Goal: Information Seeking & Learning: Learn about a topic

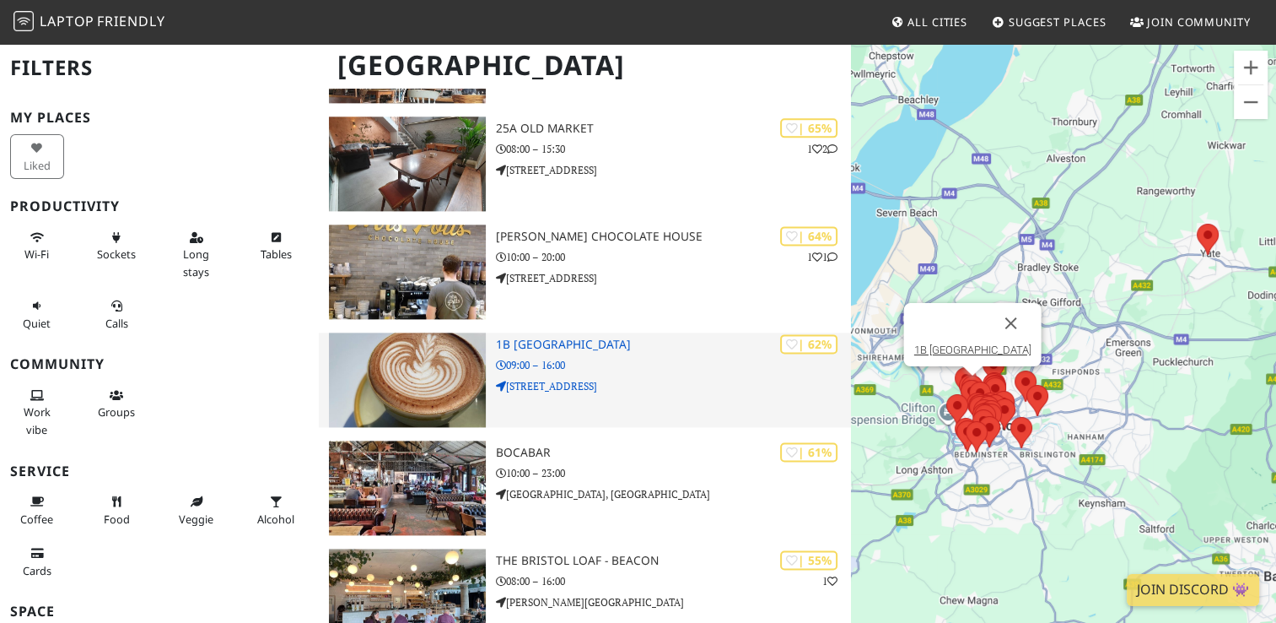
scroll to position [2362, 0]
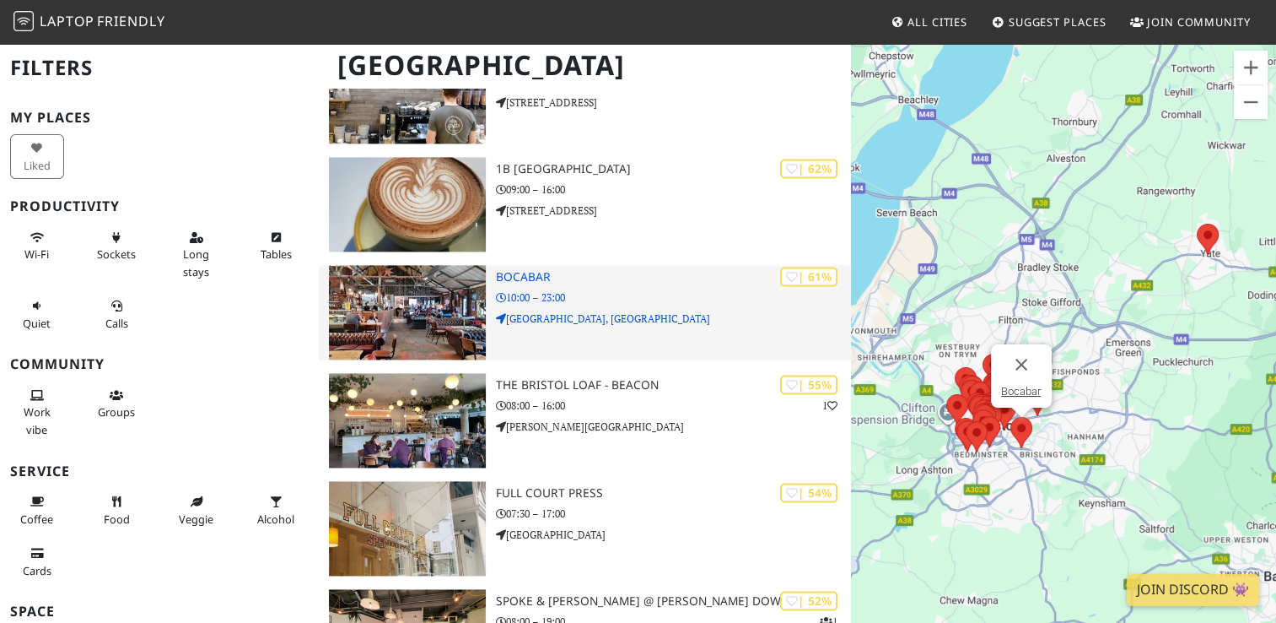
click at [466, 289] on img at bounding box center [407, 312] width 157 height 94
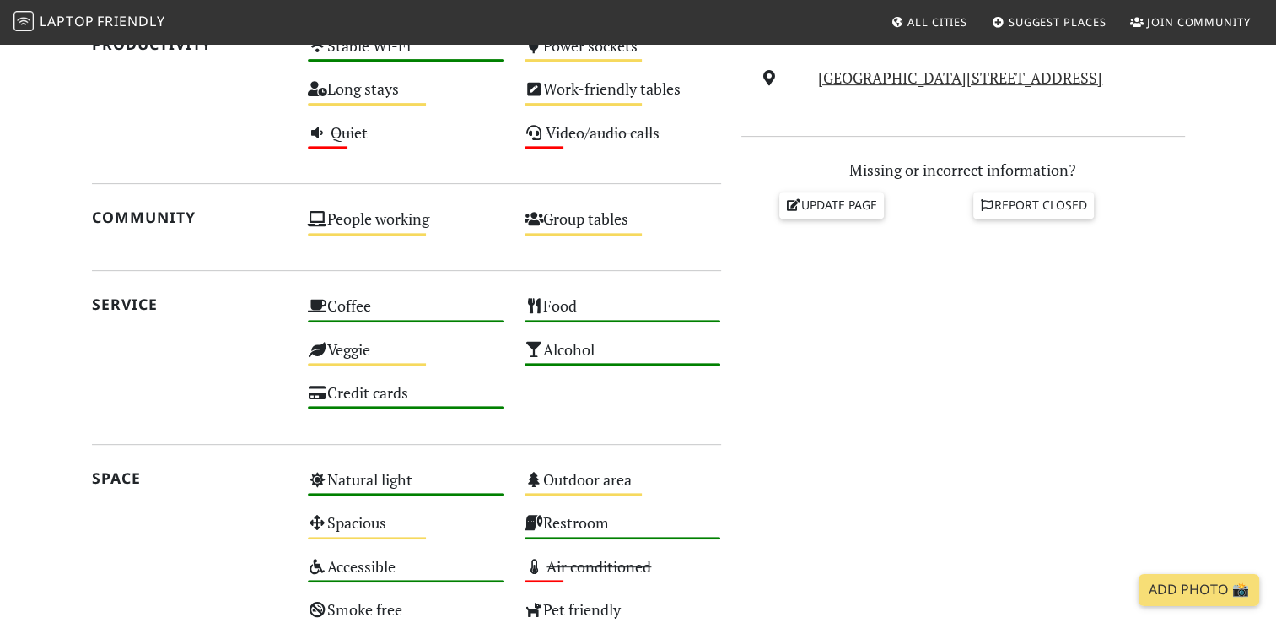
scroll to position [675, 0]
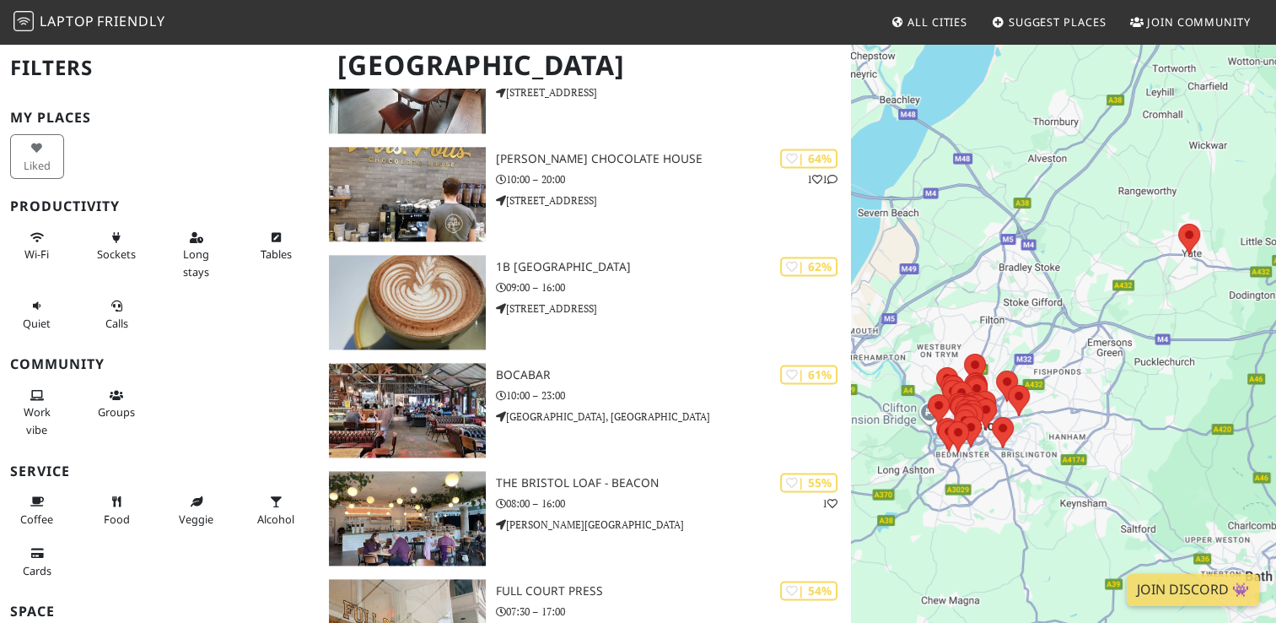
scroll to position [2362, 0]
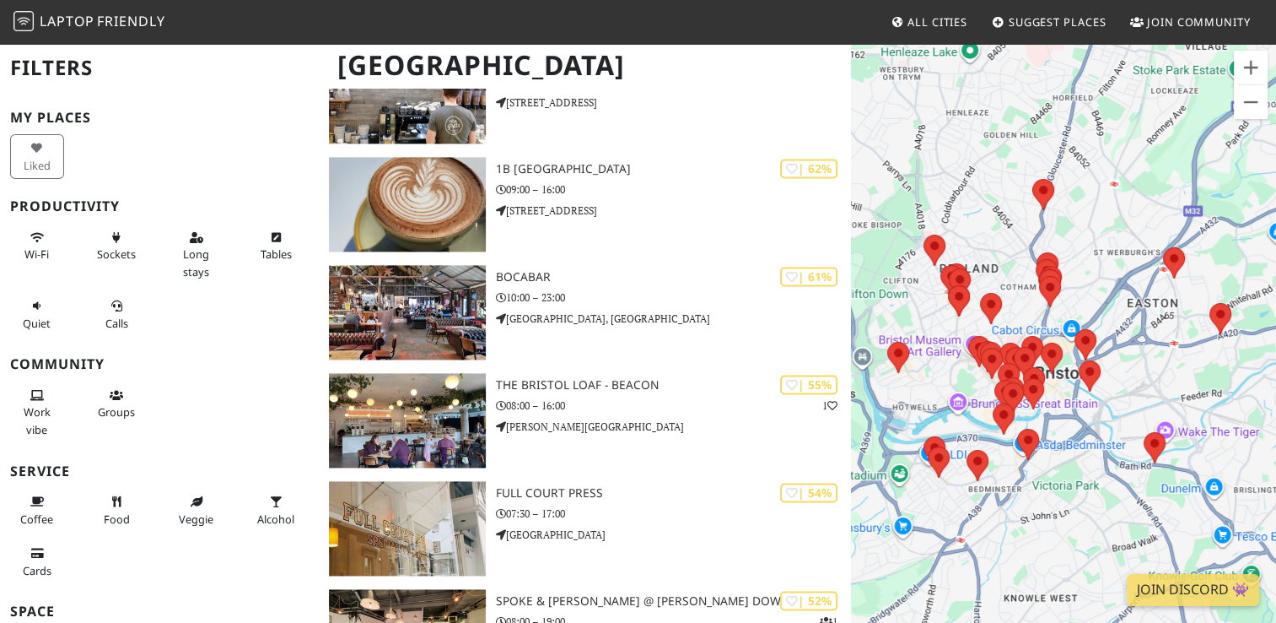
drag, startPoint x: 956, startPoint y: 431, endPoint x: 1114, endPoint y: 393, distance: 162.3
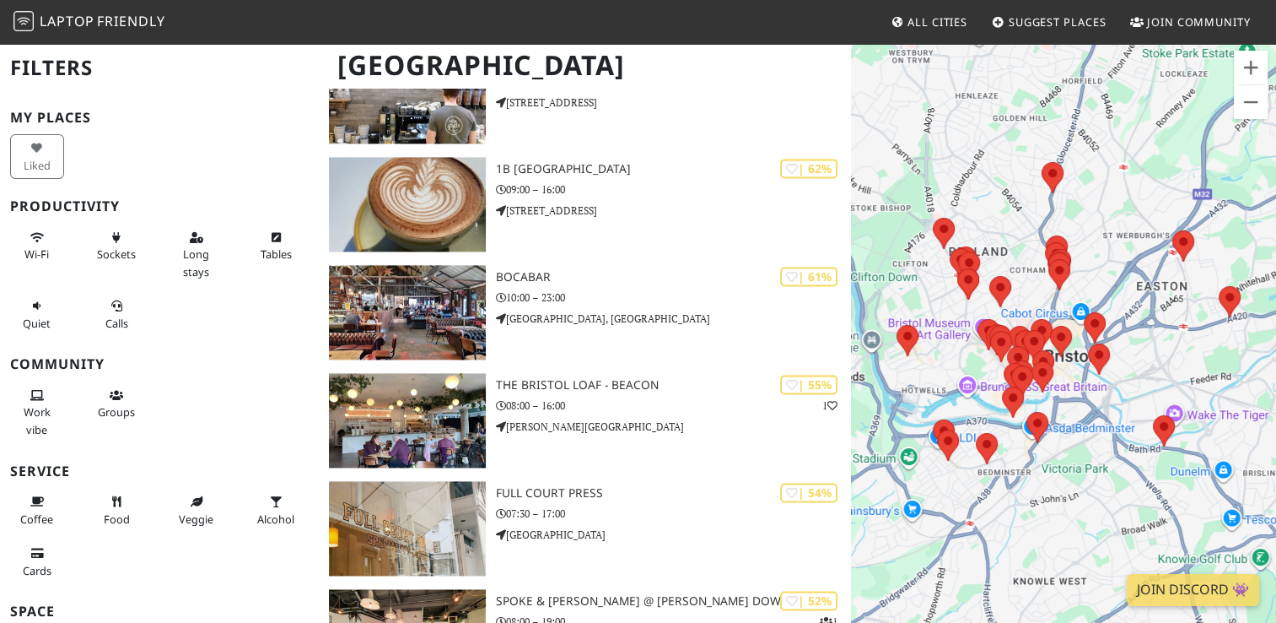
click at [1114, 393] on div at bounding box center [1063, 353] width 425 height 623
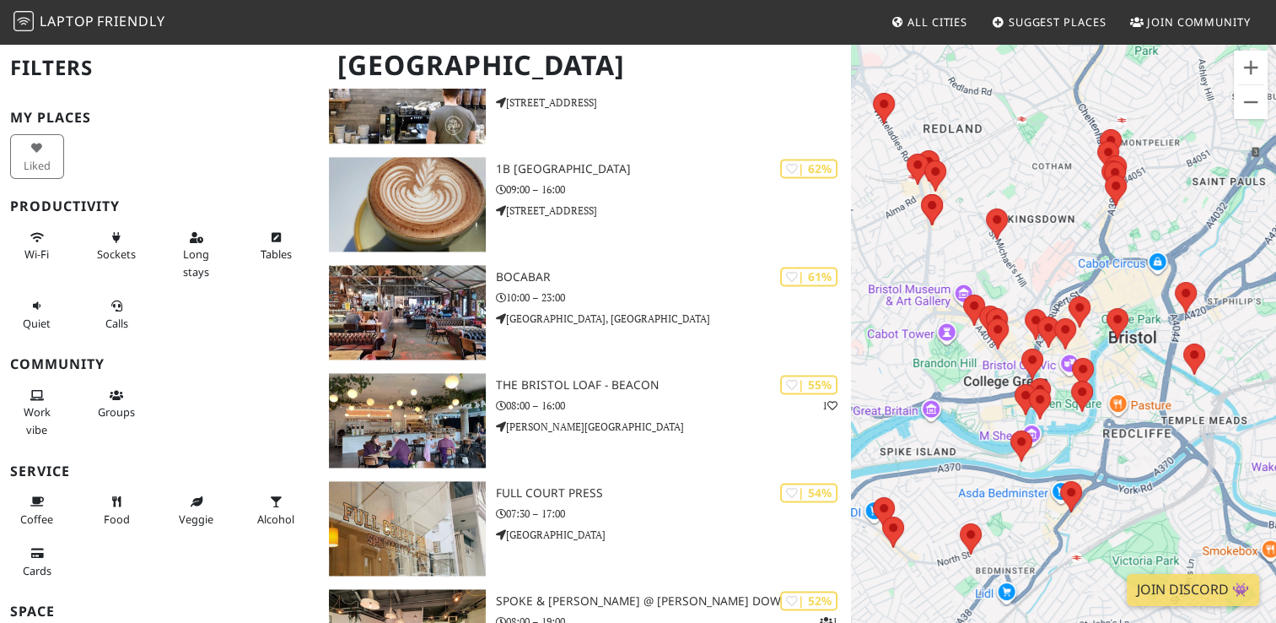
drag, startPoint x: 1037, startPoint y: 339, endPoint x: 1135, endPoint y: 363, distance: 100.7
click at [1135, 363] on div at bounding box center [1063, 353] width 425 height 623
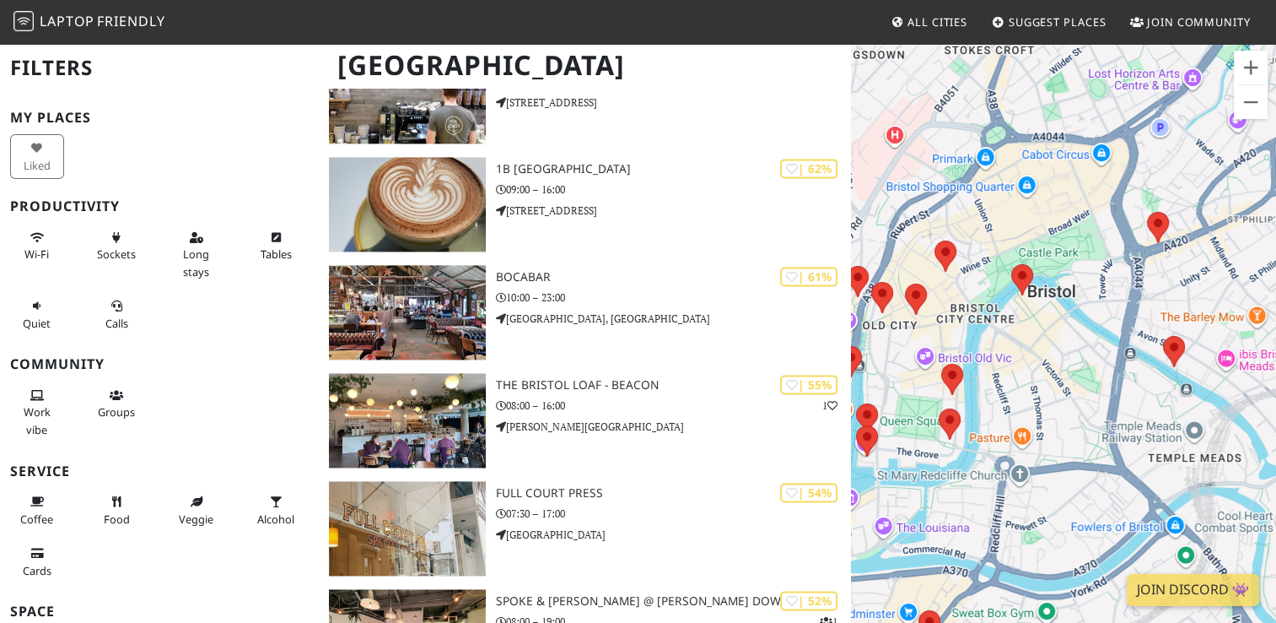
drag, startPoint x: 1114, startPoint y: 364, endPoint x: 1044, endPoint y: 337, distance: 74.3
click at [1044, 337] on div at bounding box center [1063, 353] width 425 height 623
click at [1157, 226] on img at bounding box center [1158, 227] width 22 height 31
click at [1177, 348] on img at bounding box center [1174, 351] width 22 height 31
click at [1170, 310] on link "Friska" at bounding box center [1168, 310] width 29 height 13
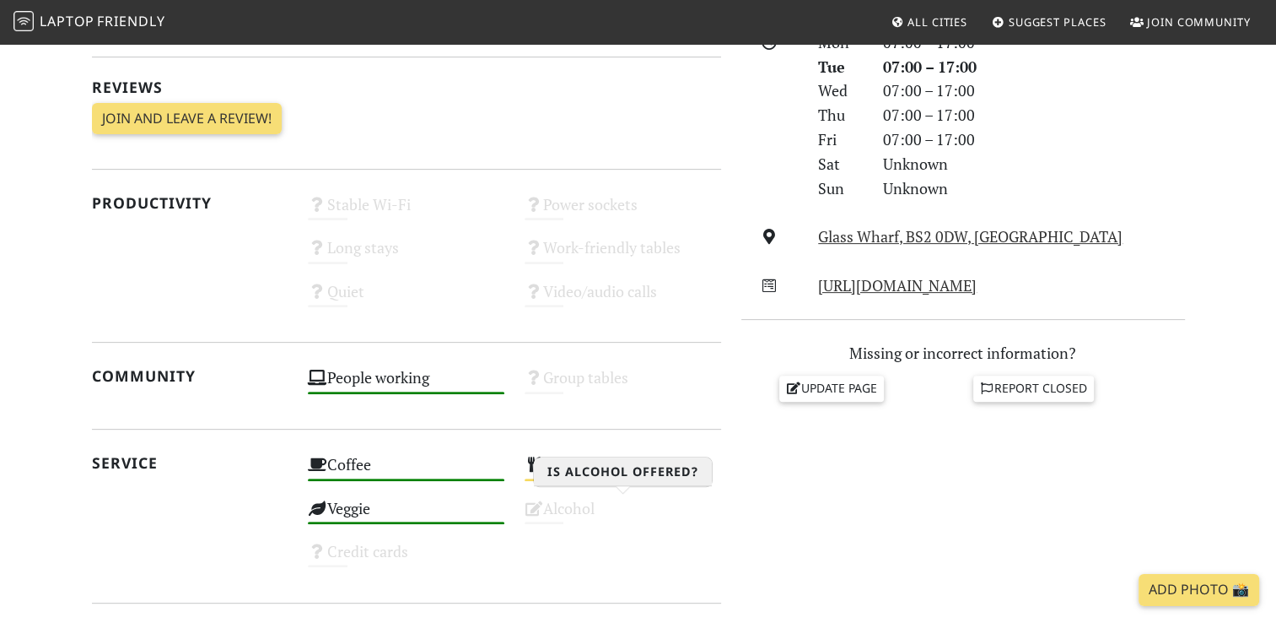
scroll to position [84, 0]
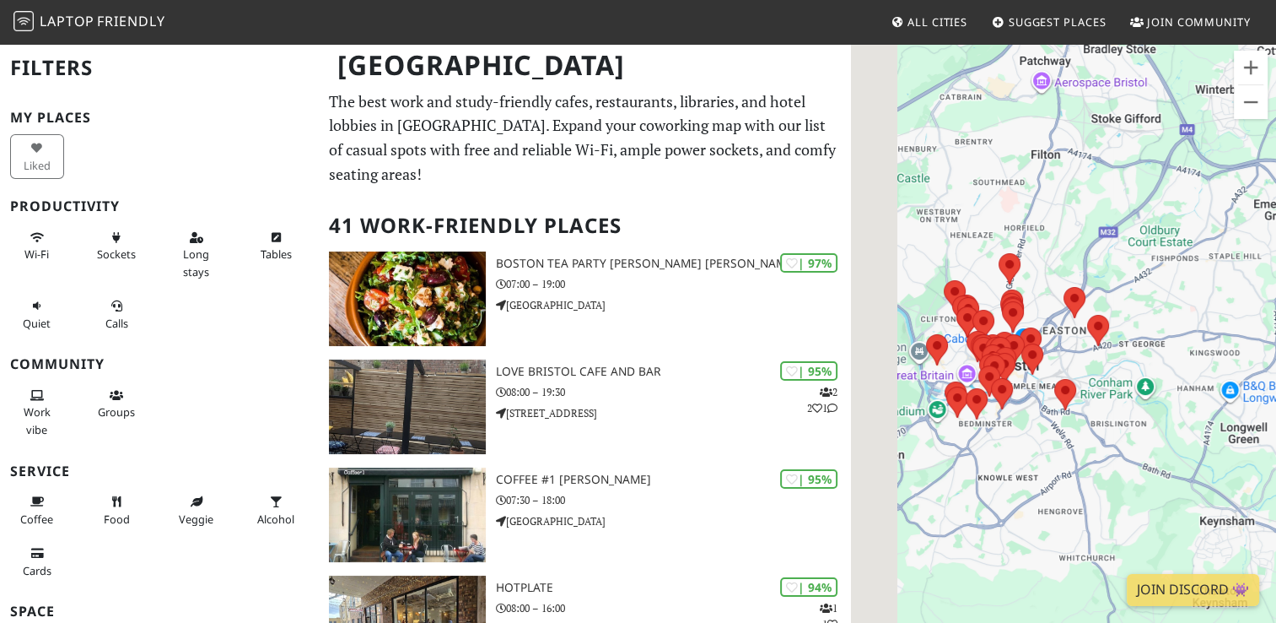
drag, startPoint x: 1063, startPoint y: 456, endPoint x: 1171, endPoint y: 350, distance: 151.5
click at [1171, 350] on div at bounding box center [1063, 353] width 425 height 623
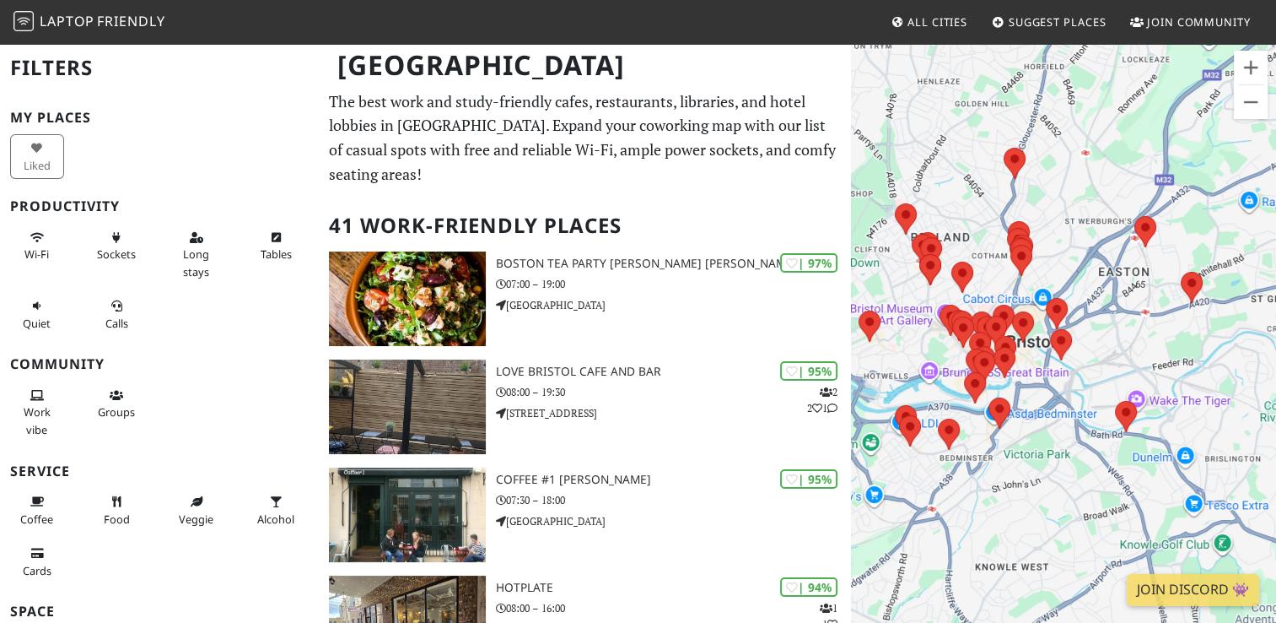
drag, startPoint x: 1068, startPoint y: 375, endPoint x: 1116, endPoint y: 348, distance: 54.7
click at [1116, 348] on div at bounding box center [1063, 353] width 425 height 623
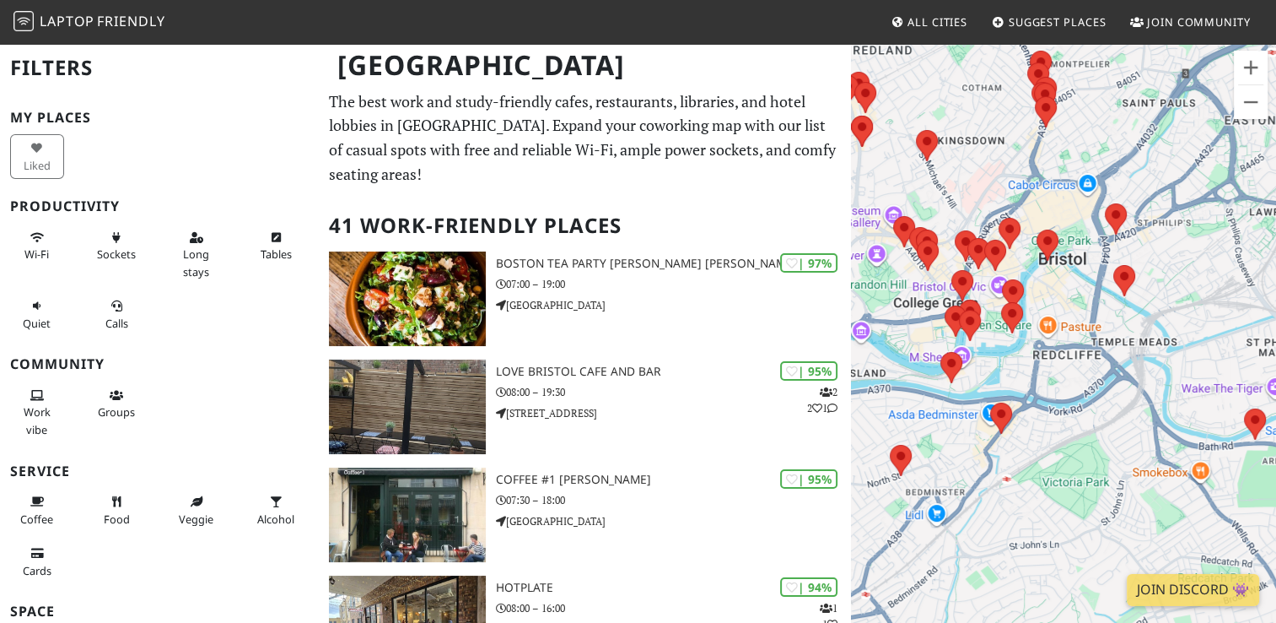
drag, startPoint x: 1011, startPoint y: 444, endPoint x: 1126, endPoint y: 363, distance: 141.1
click at [1126, 363] on div at bounding box center [1063, 353] width 425 height 623
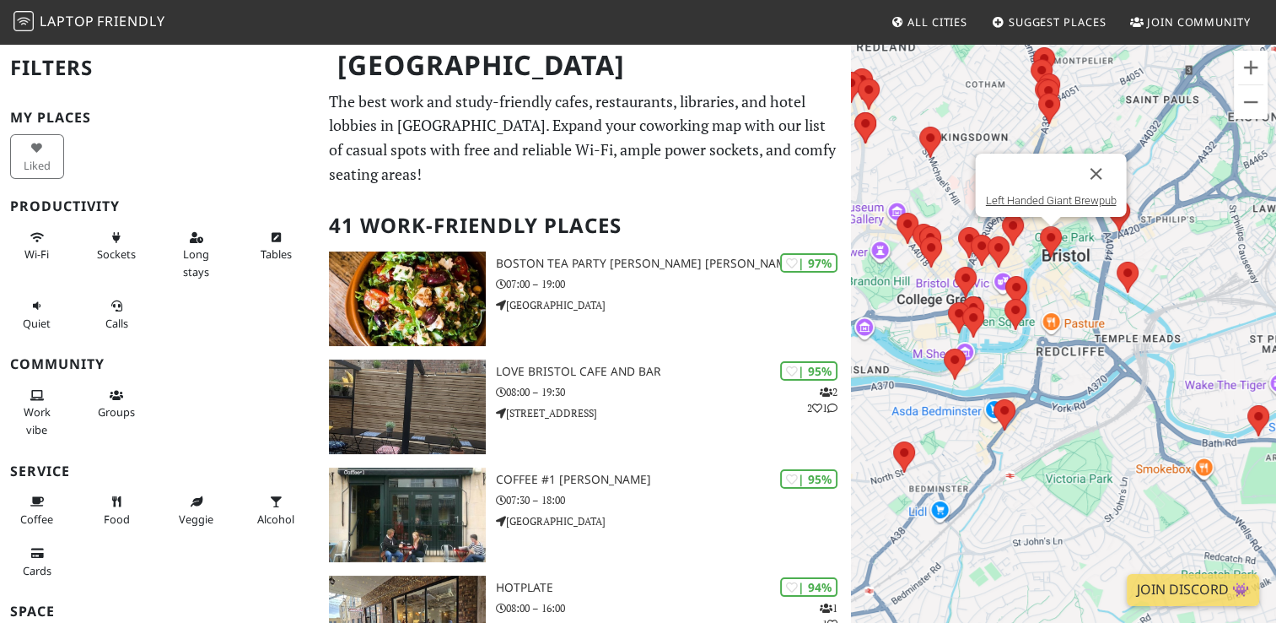
click at [1050, 243] on img at bounding box center [1051, 241] width 22 height 31
click at [1049, 202] on link "Left Handed Giant Brewpub" at bounding box center [1050, 200] width 131 height 13
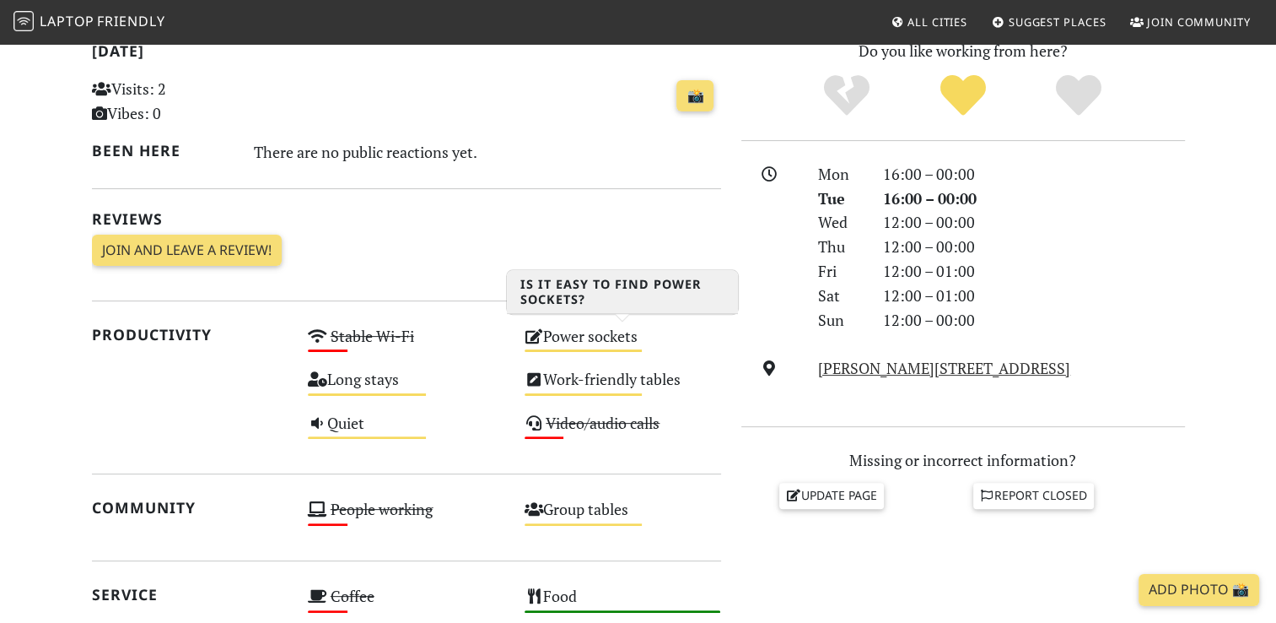
scroll to position [422, 0]
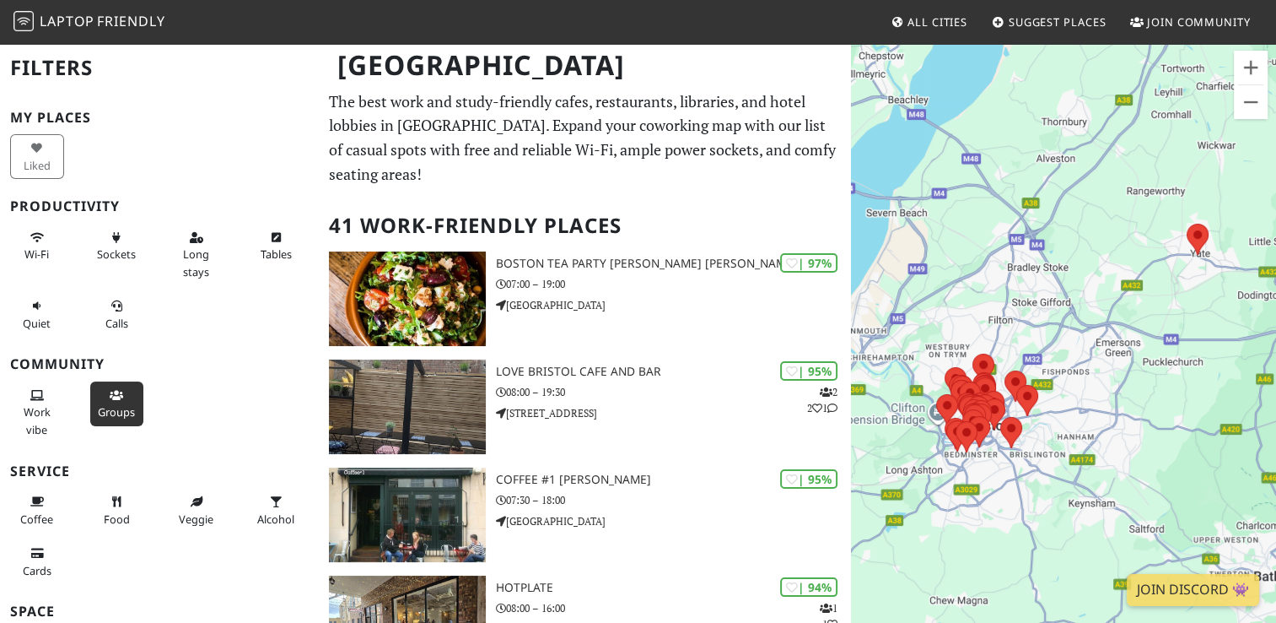
click at [116, 410] on span "Groups" at bounding box center [116, 411] width 37 height 15
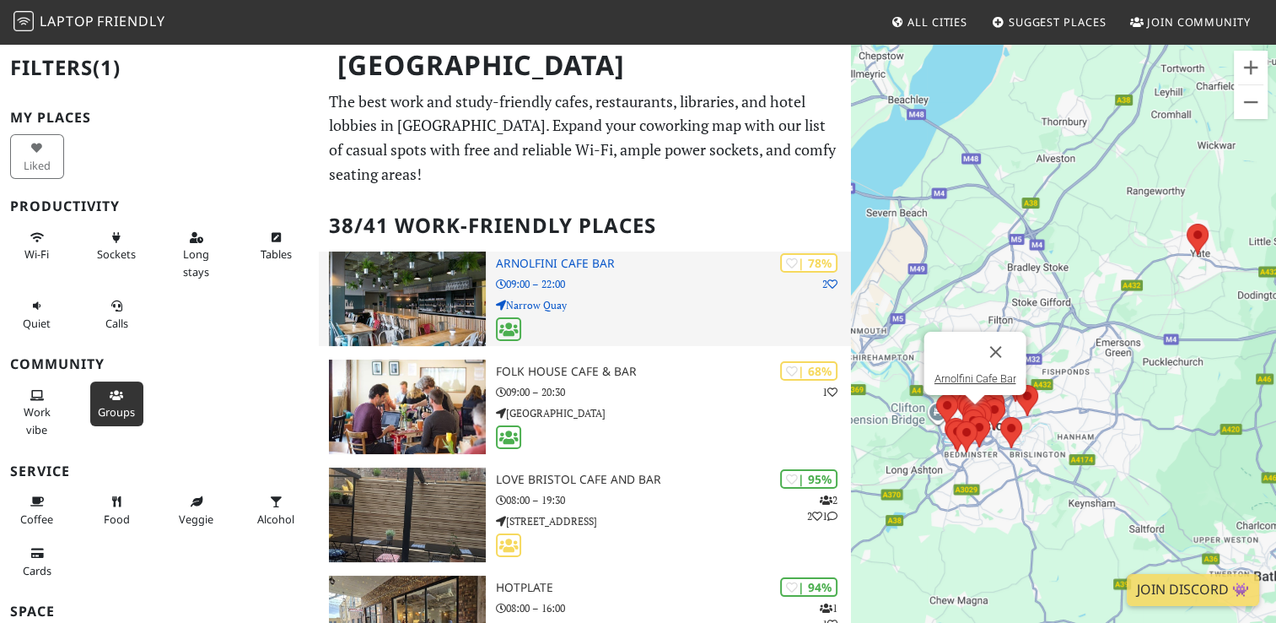
click at [499, 297] on p "Narrow Quay" at bounding box center [673, 305] width 354 height 16
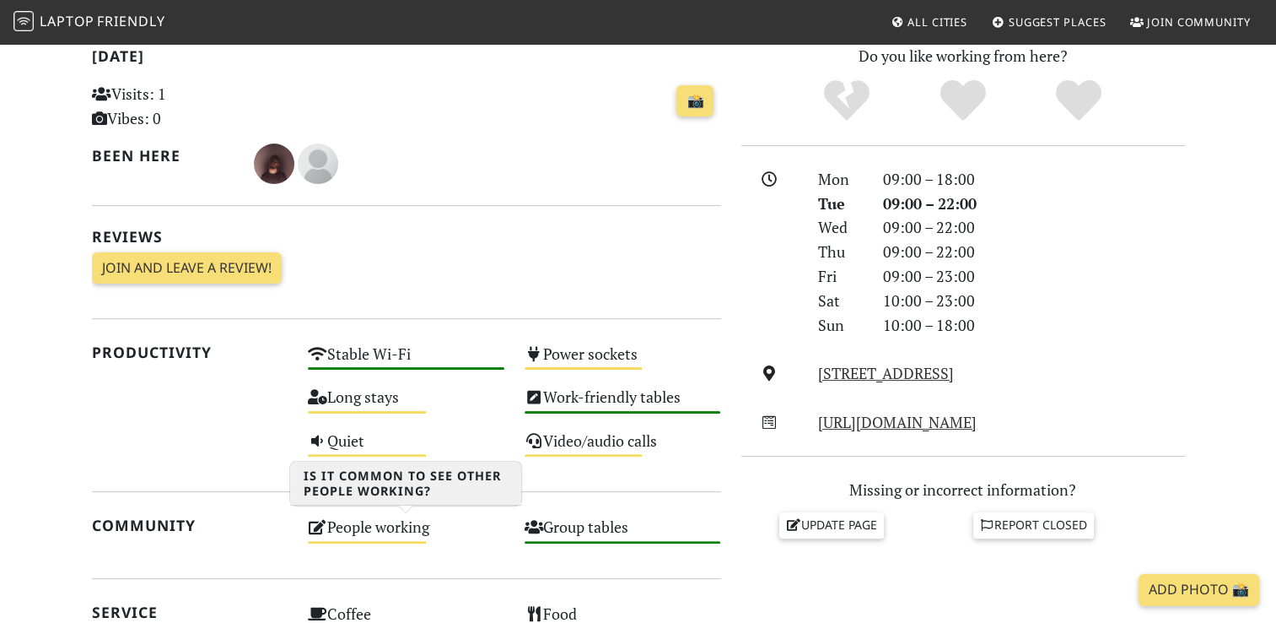
scroll to position [138, 0]
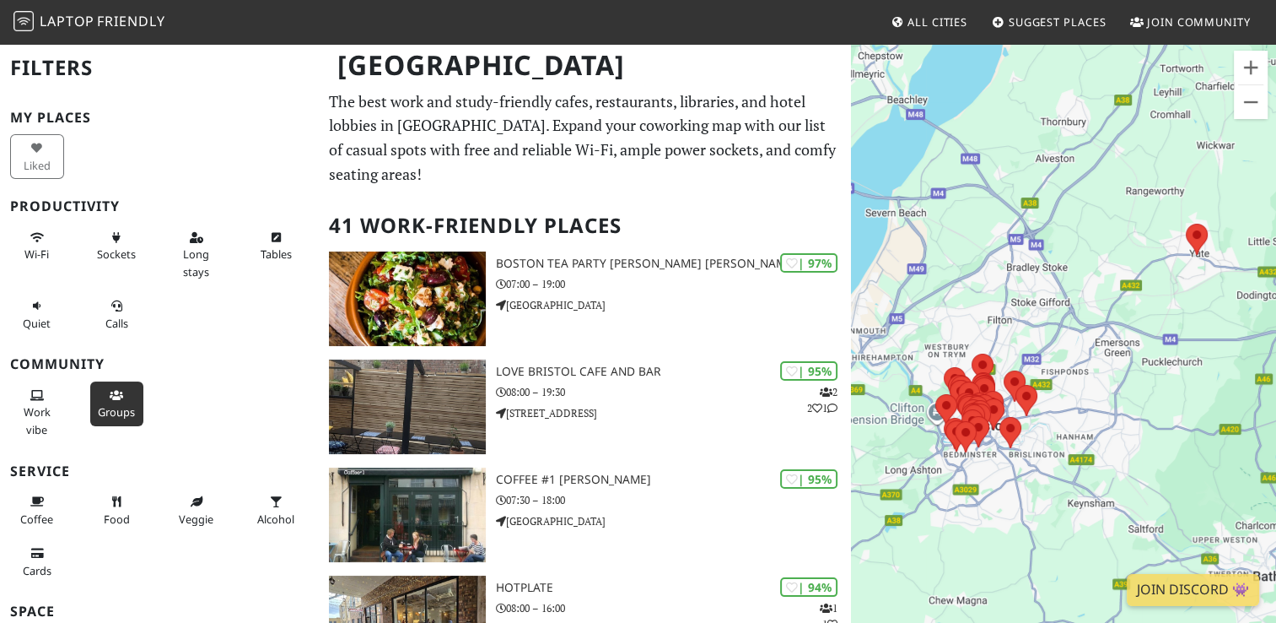
click at [111, 401] on button "Groups" at bounding box center [117, 403] width 54 height 45
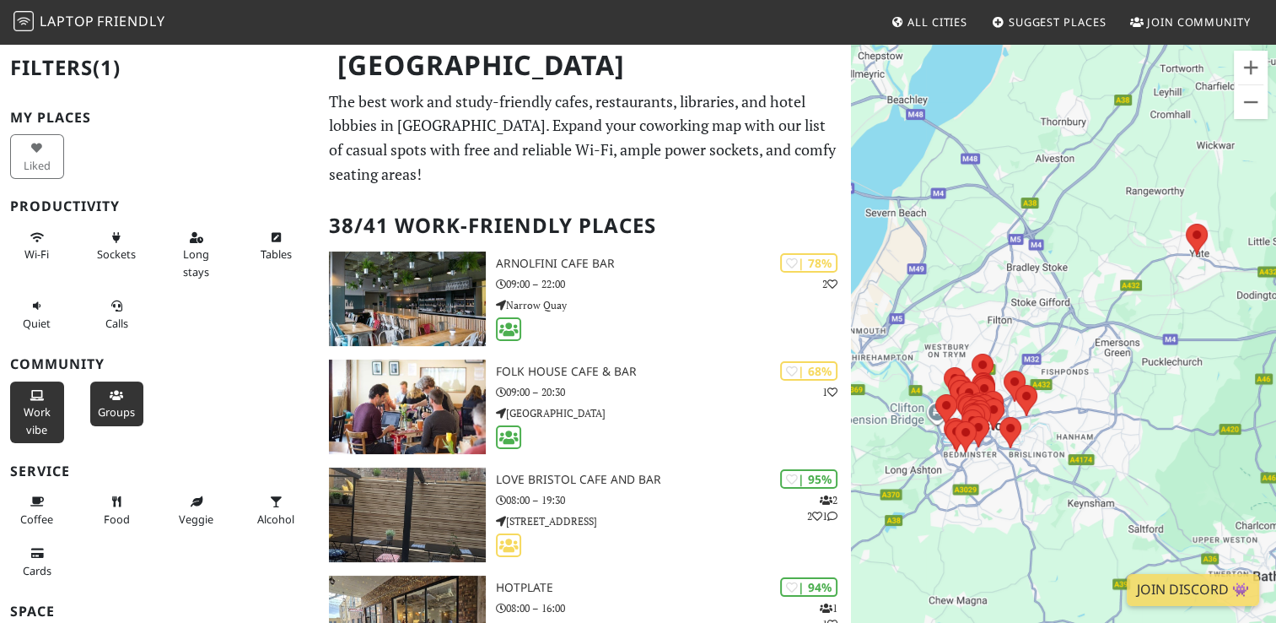
click at [30, 393] on icon at bounding box center [36, 396] width 13 height 11
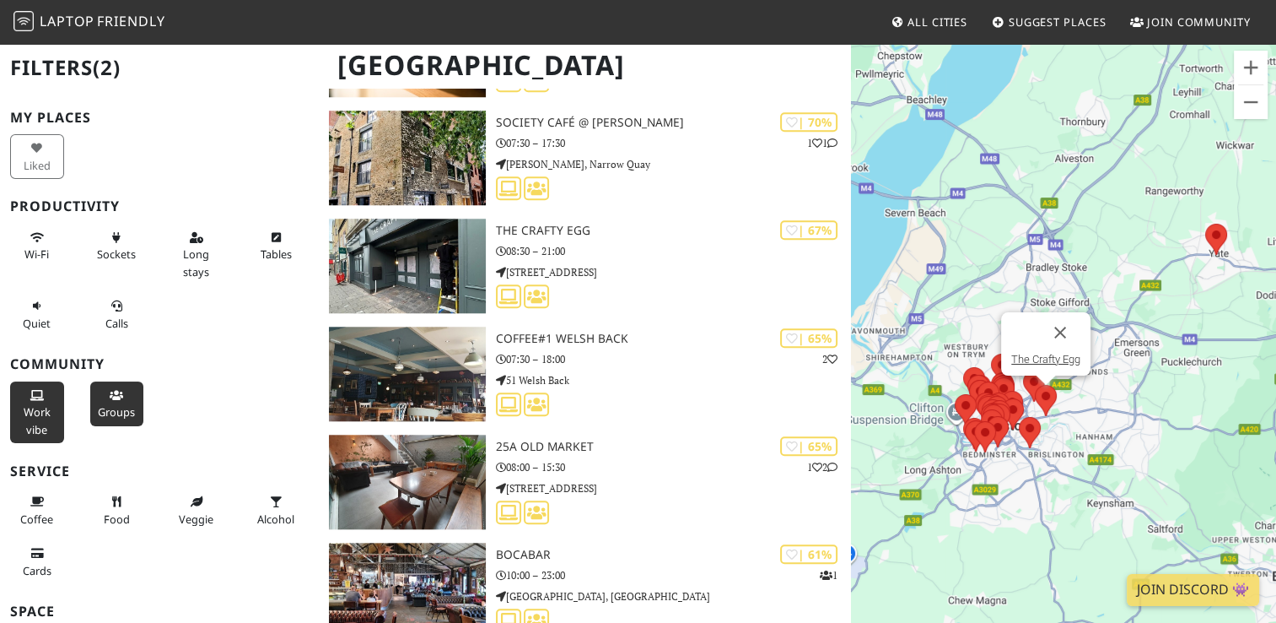
scroll to position [1603, 0]
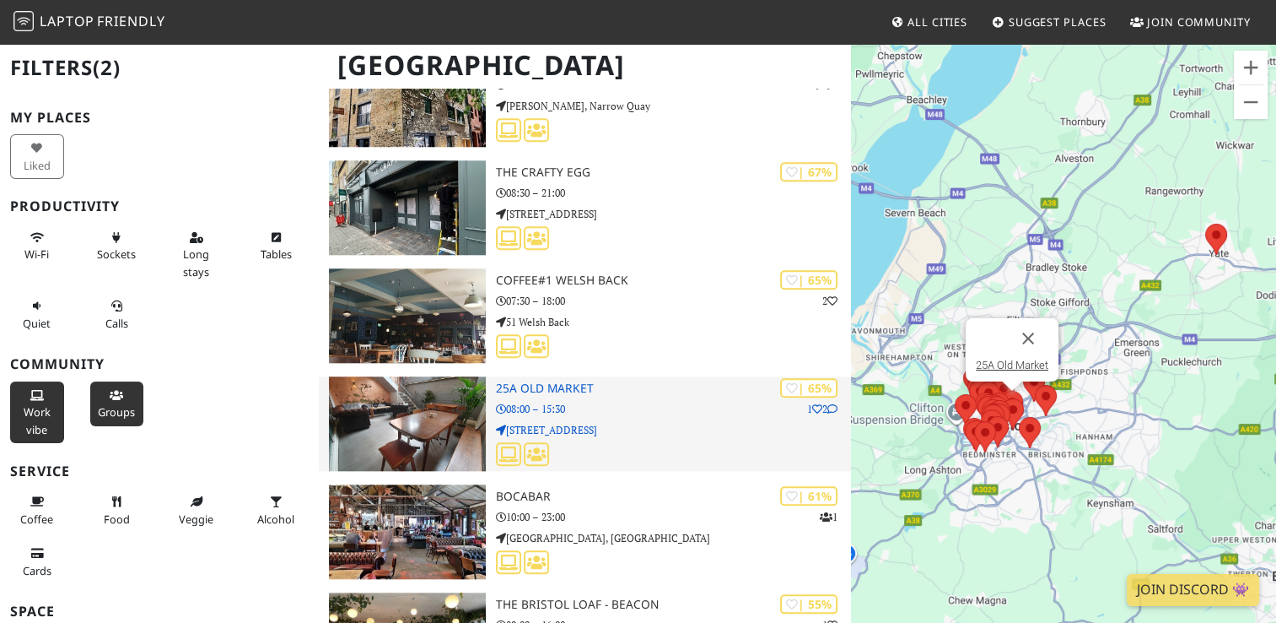
click at [580, 381] on h3 "25A Old Market" at bounding box center [673, 388] width 354 height 14
